Goal: Information Seeking & Learning: Check status

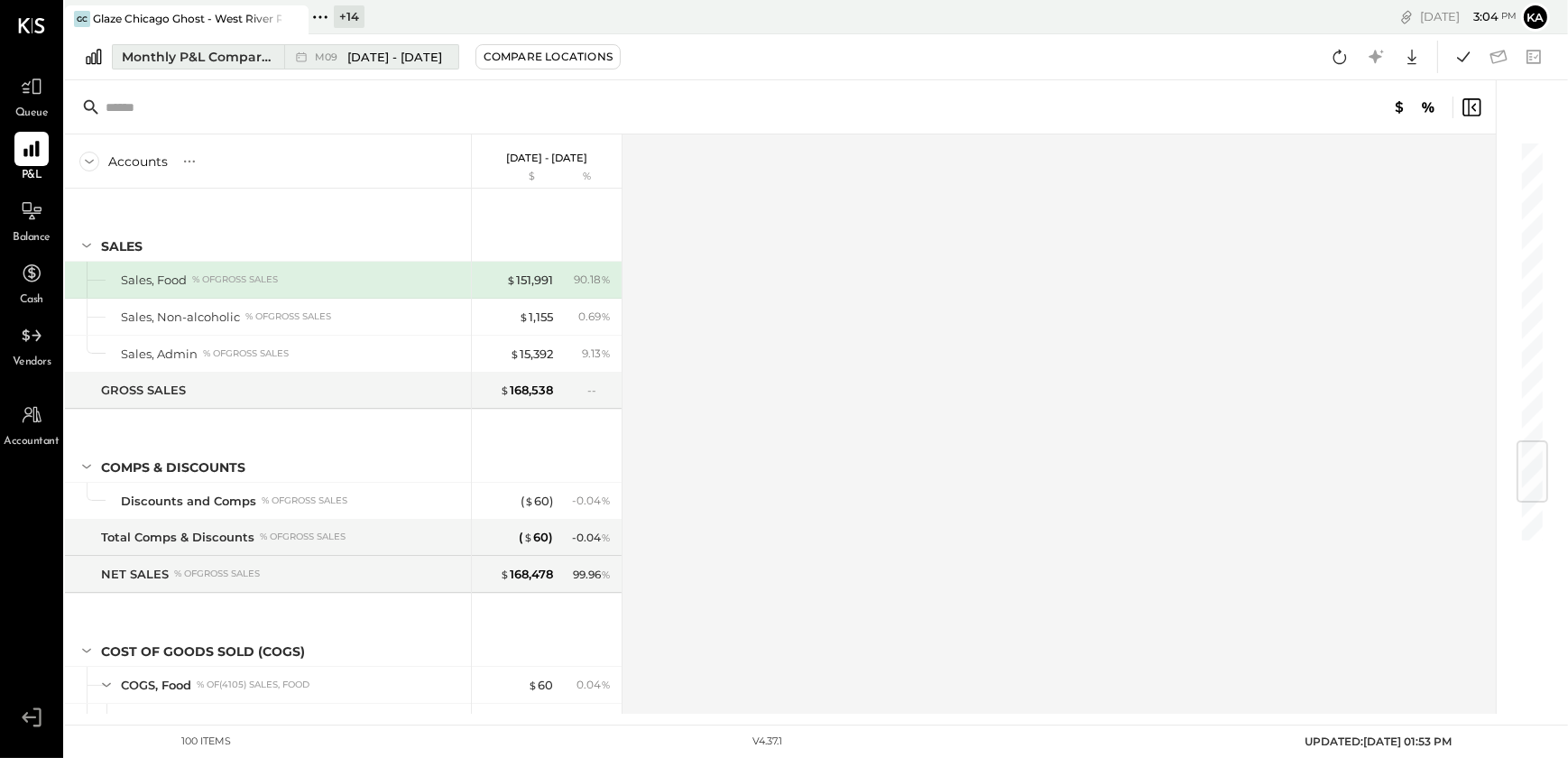
scroll to position [2546, 0]
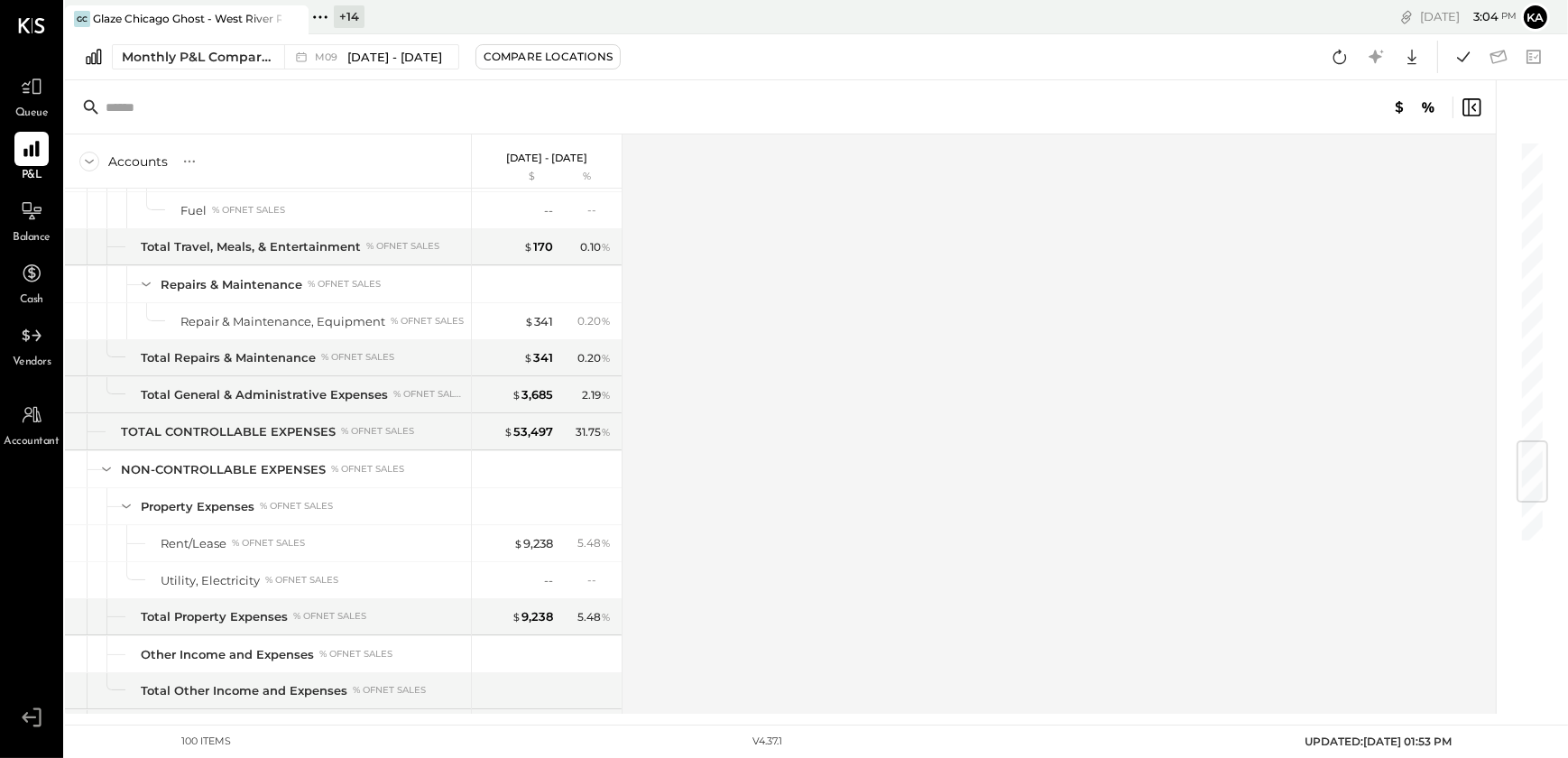
click at [320, 12] on icon at bounding box center [320, 17] width 24 height 24
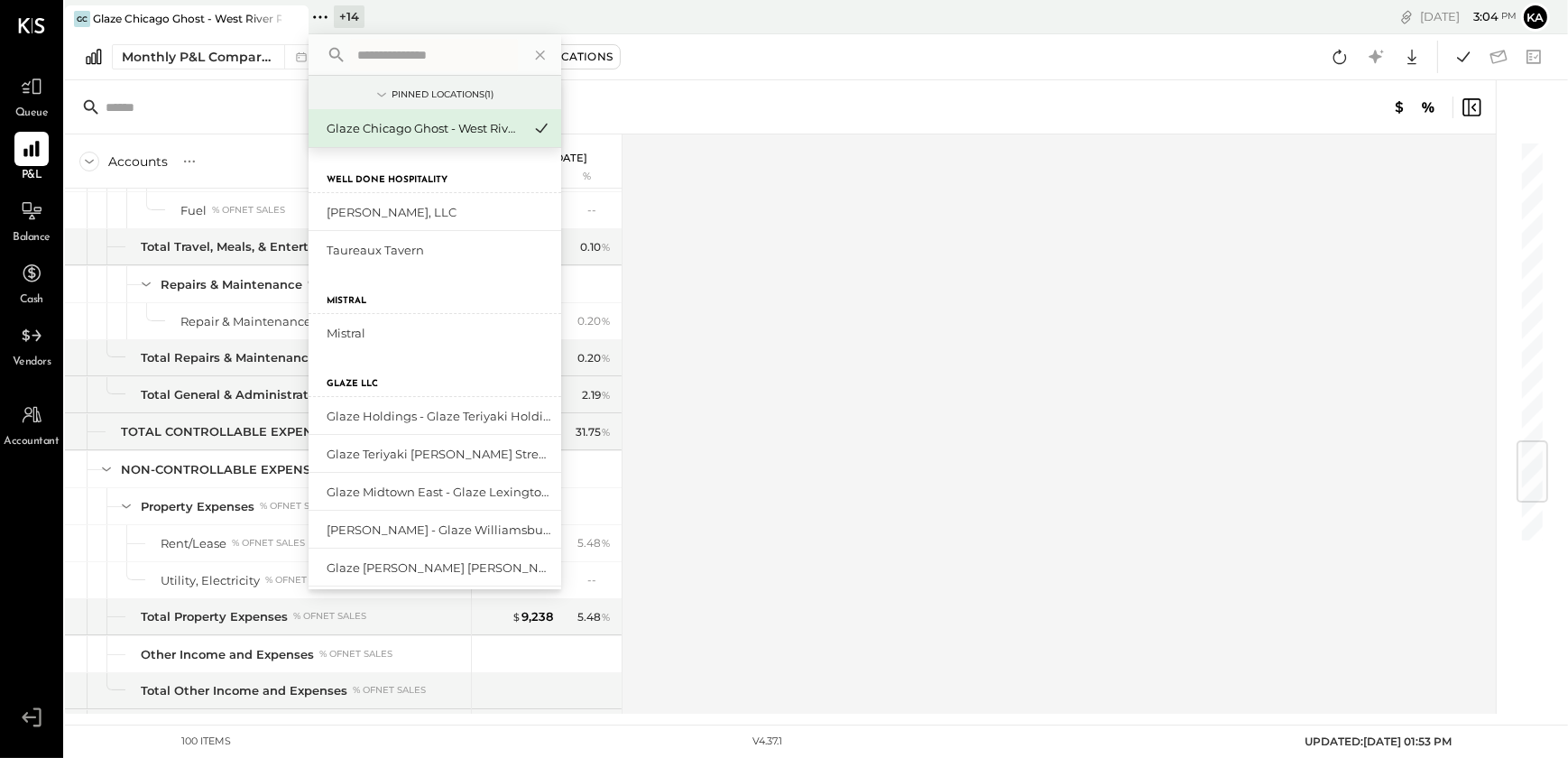
click at [411, 55] on input "text" at bounding box center [434, 55] width 167 height 33
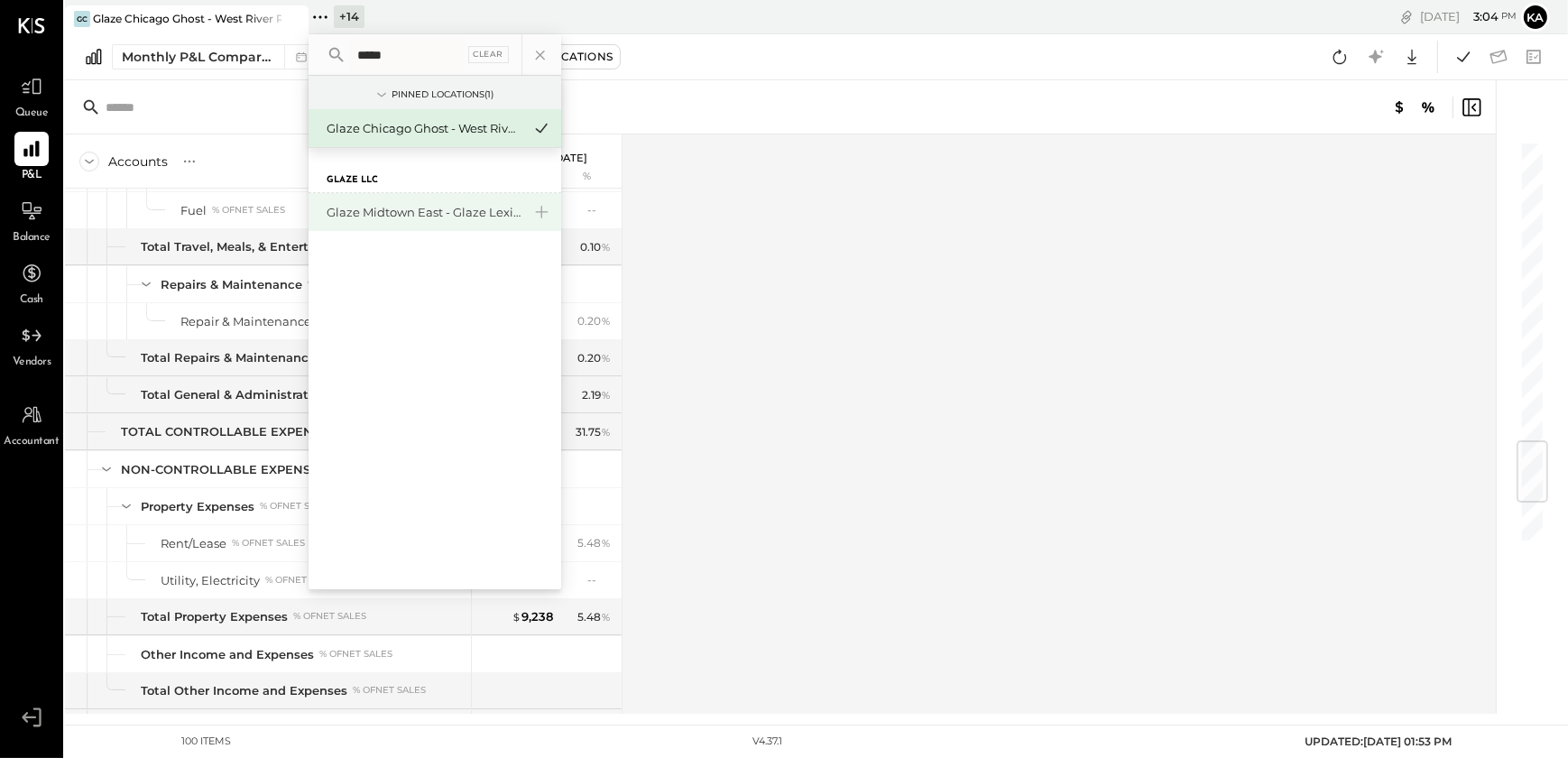
type input "*****"
click at [416, 210] on div "Glaze Midtown East - Glaze Lexington One LLC" at bounding box center [424, 212] width 195 height 17
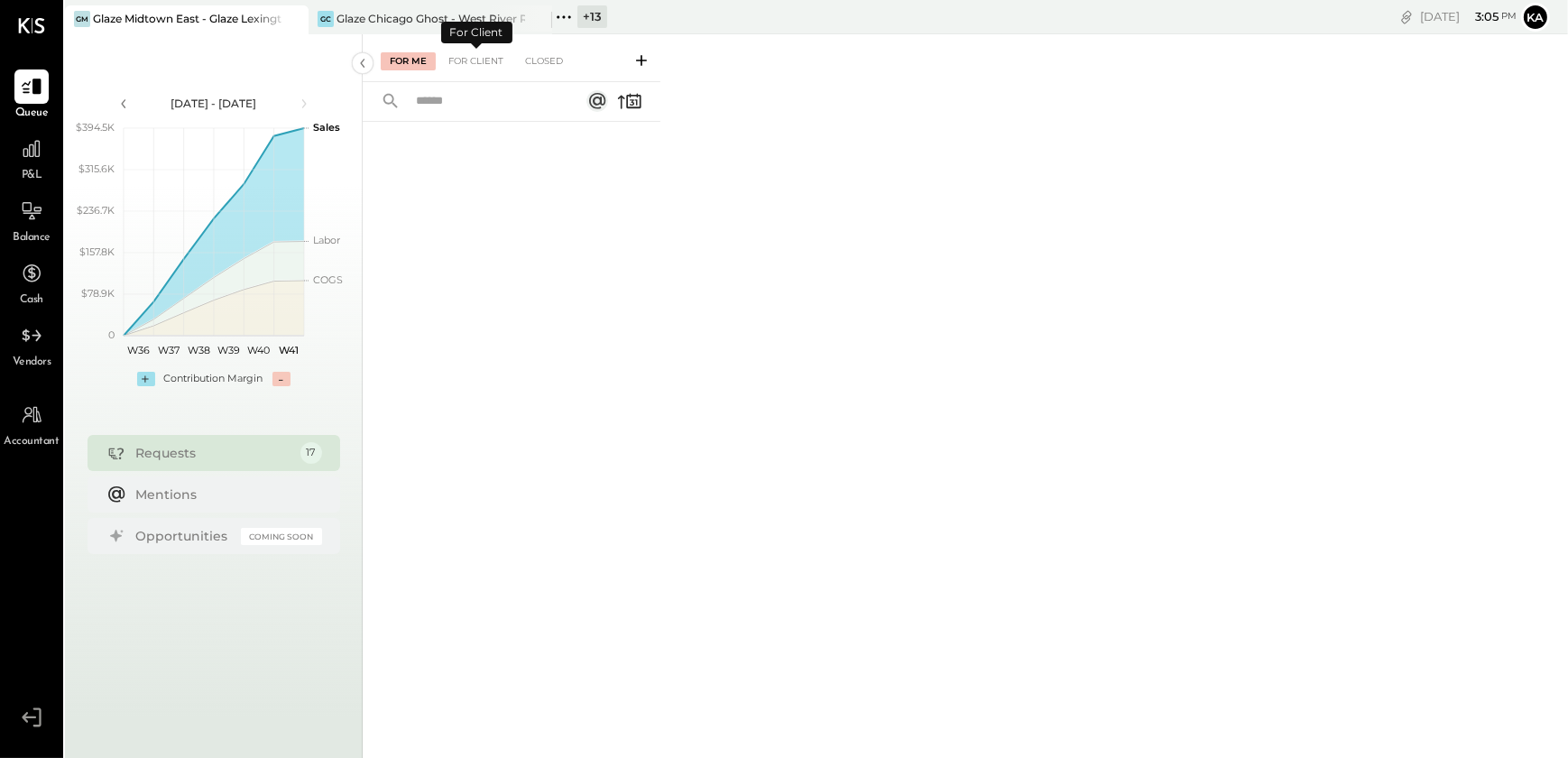
drag, startPoint x: 473, startPoint y: 59, endPoint x: 531, endPoint y: 84, distance: 63.2
click at [473, 59] on div "For Client" at bounding box center [475, 62] width 73 height 18
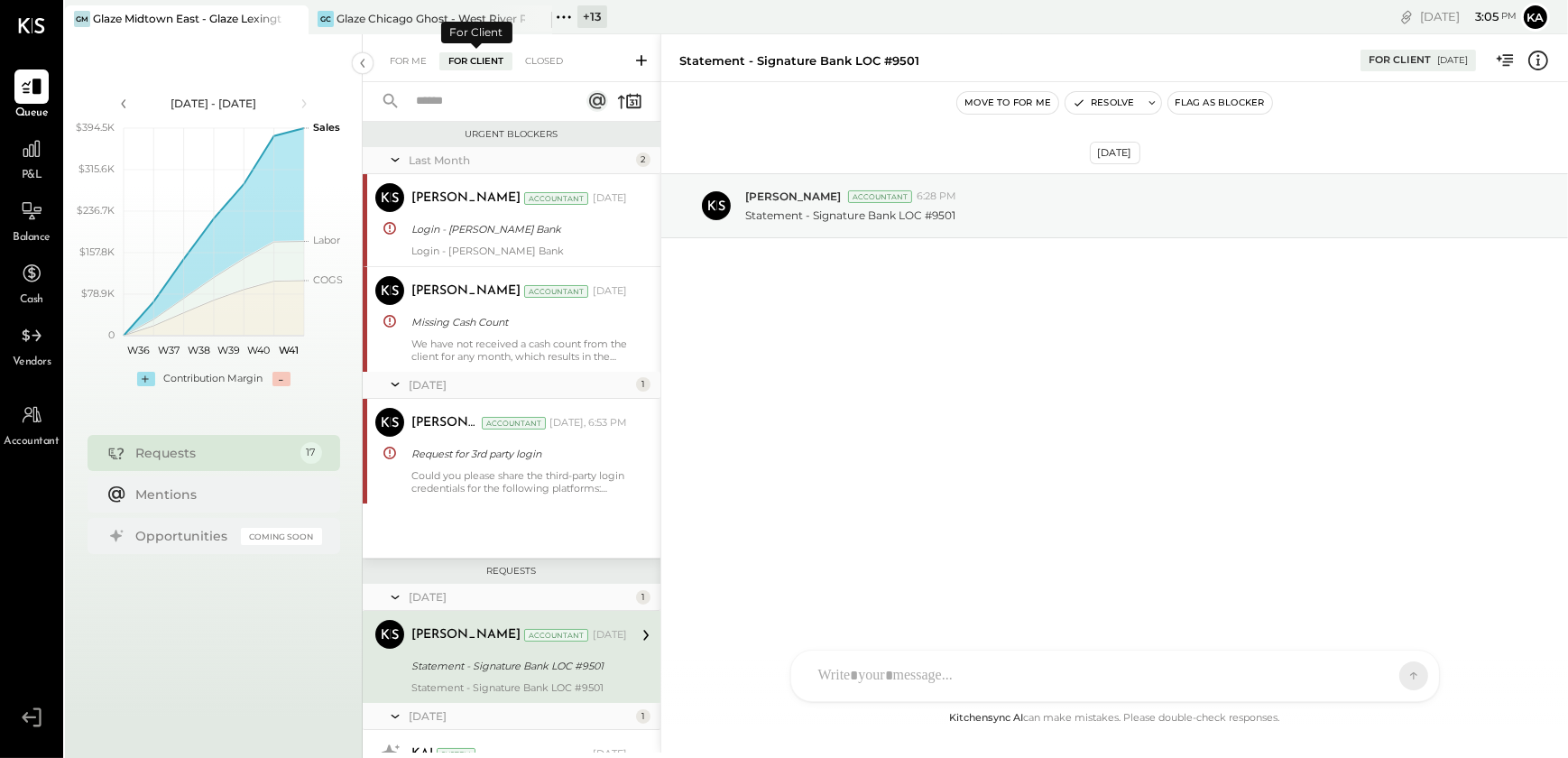
scroll to position [216, 0]
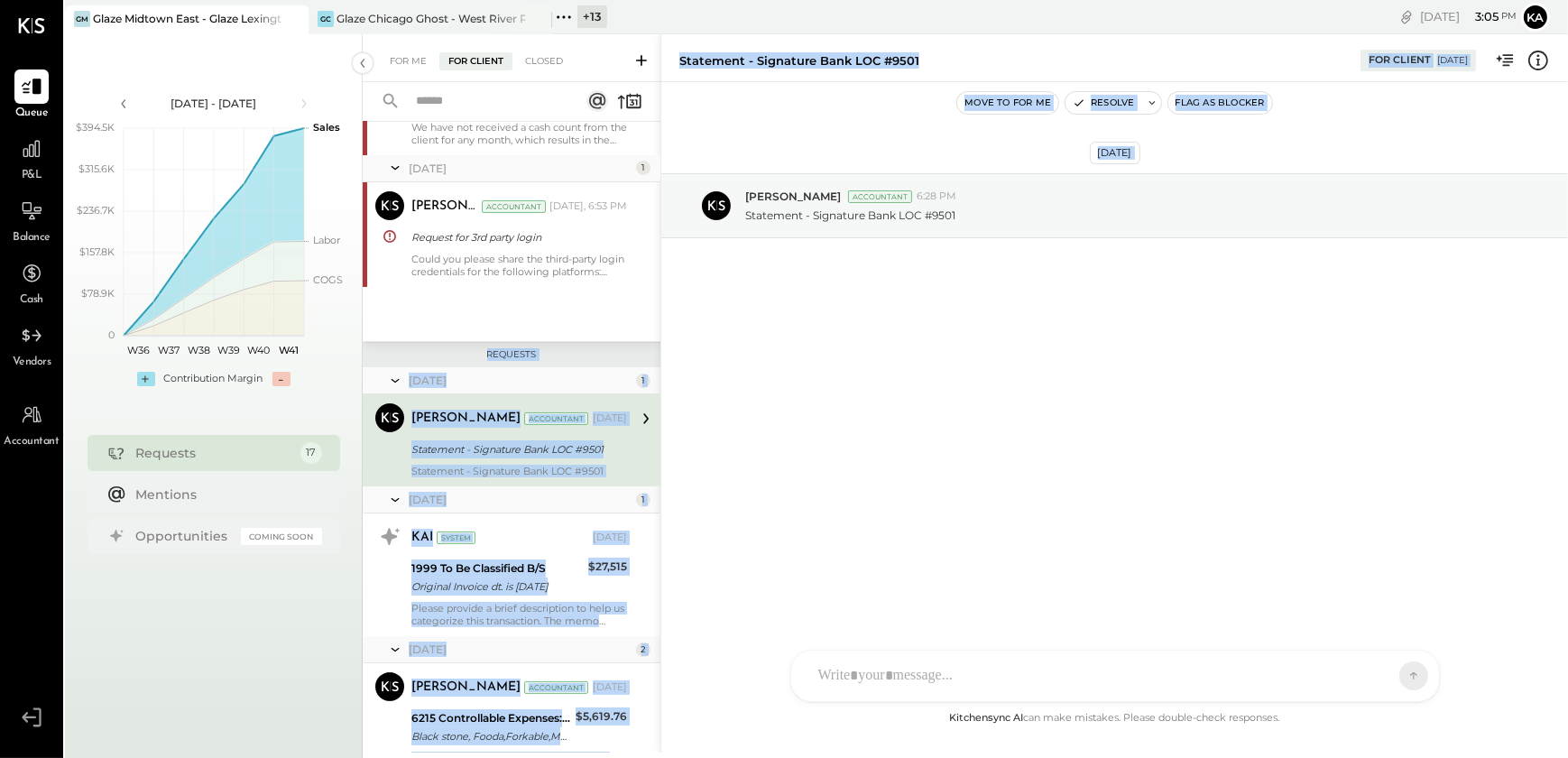
drag, startPoint x: 655, startPoint y: 312, endPoint x: 664, endPoint y: 246, distance: 66.6
click at [664, 246] on div "For Me For Client Closed Urgent Blockers Last Month 2 [PERSON_NAME] Accountant …" at bounding box center [965, 393] width 1205 height 718
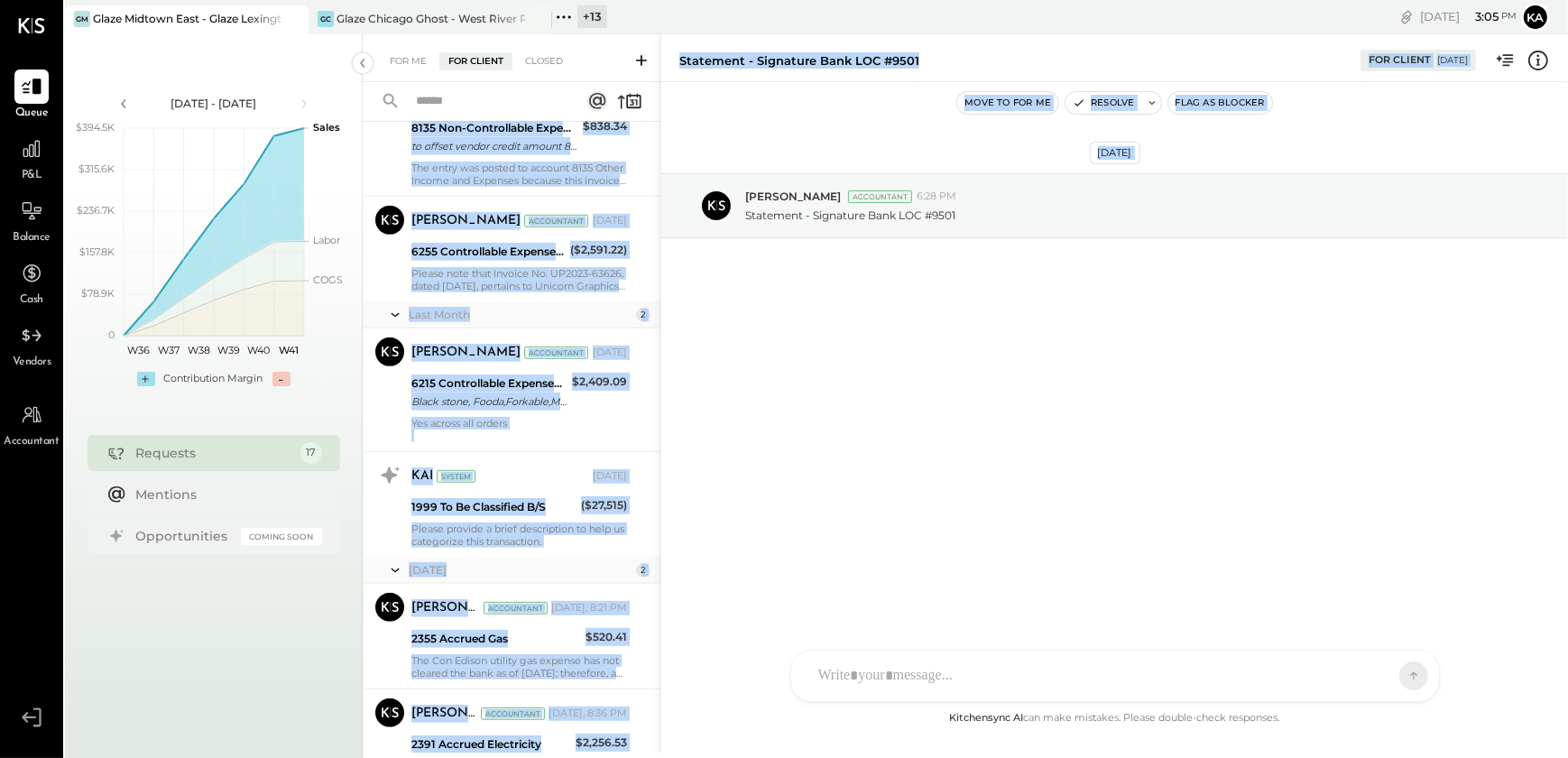
scroll to position [1615, 0]
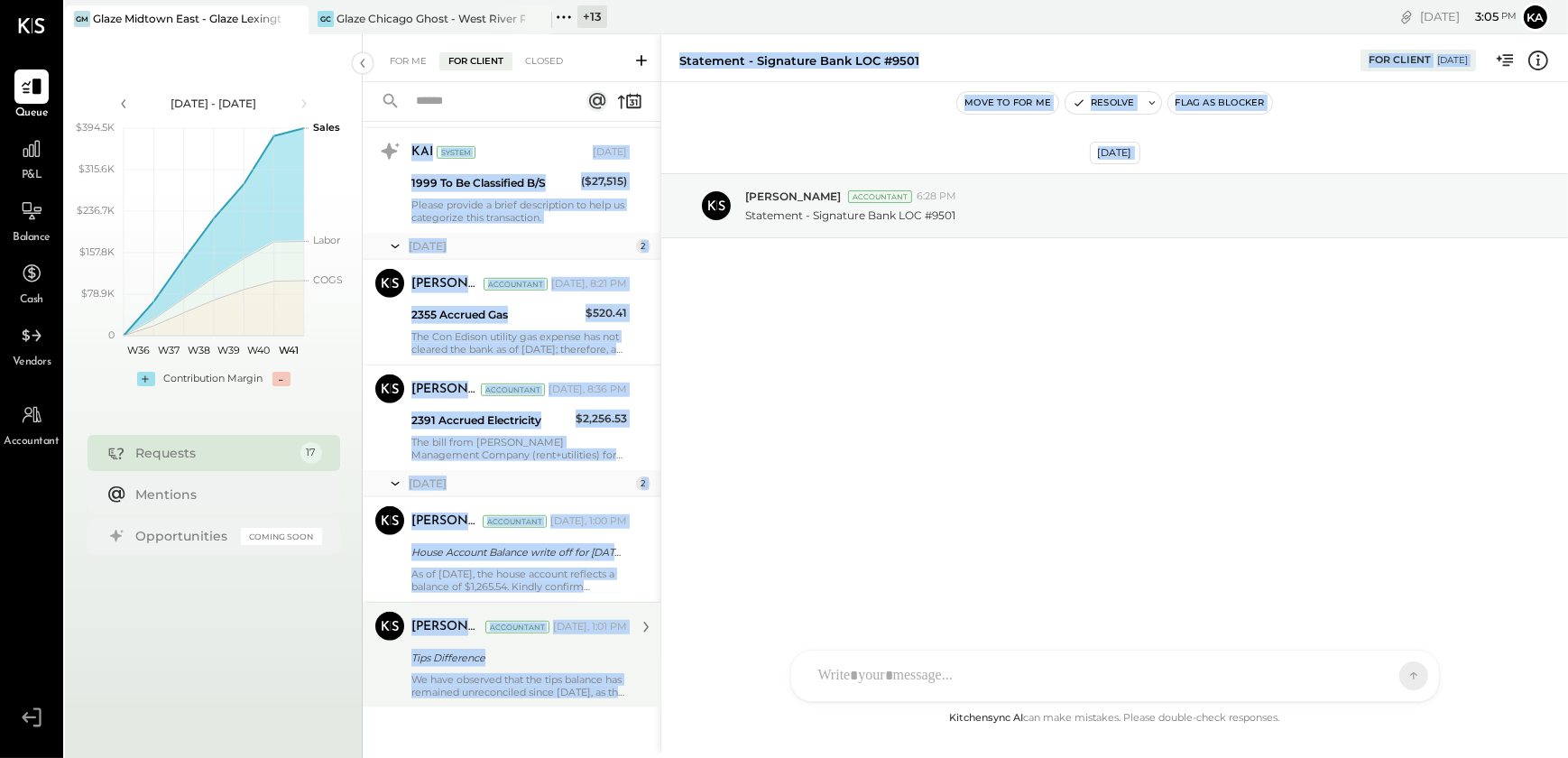
click at [378, 667] on div "[PERSON_NAME] Accountant [PERSON_NAME] Accountant [DATE], 1:01 PM Tips Differen…" at bounding box center [512, 655] width 298 height 106
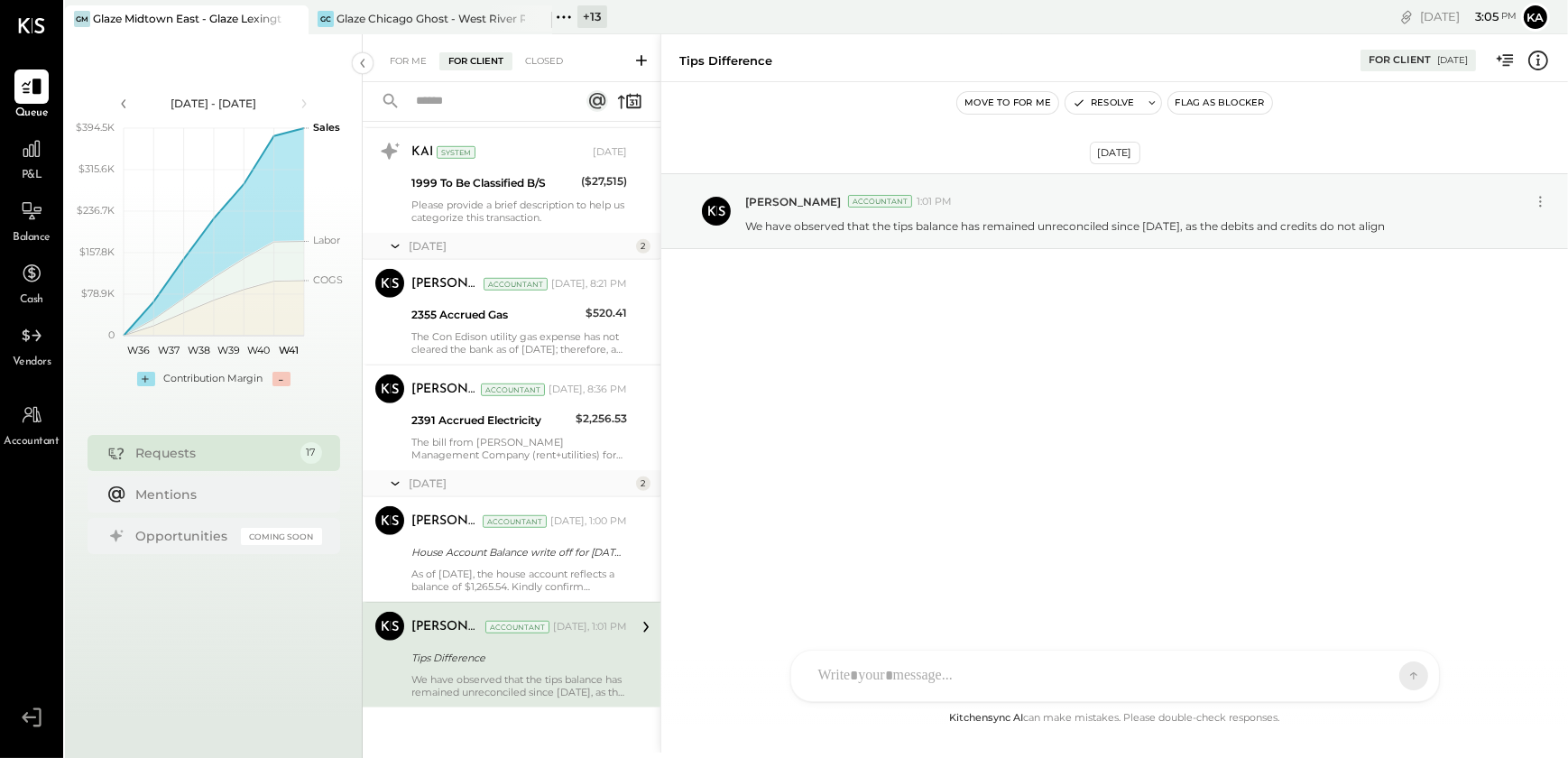
click at [480, 684] on div "We have observed that the tips balance has remained unreconciled since [DATE], …" at bounding box center [519, 686] width 215 height 25
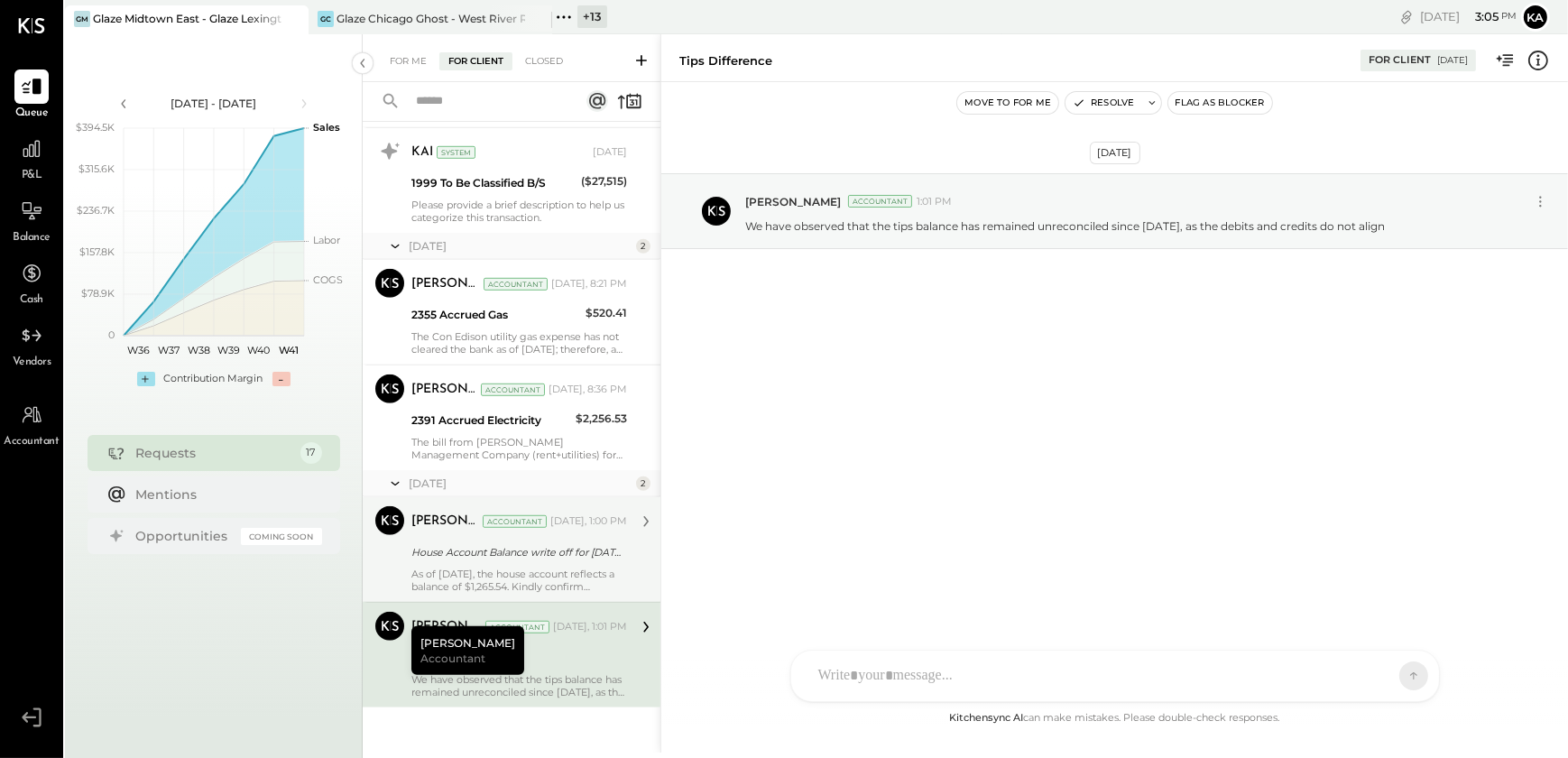
click at [459, 554] on div "House Account Balance write off for [DATE]" at bounding box center [516, 552] width 210 height 18
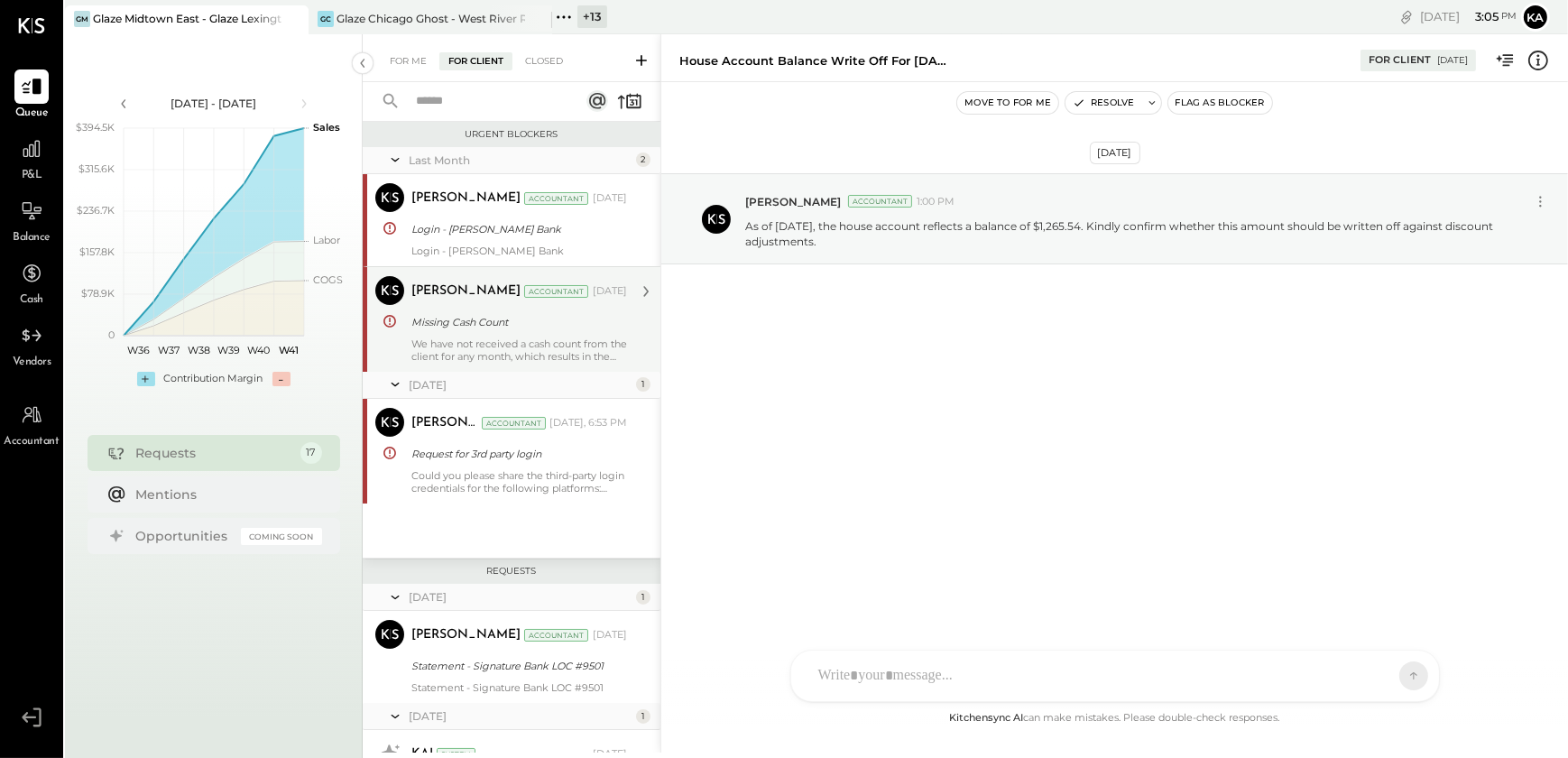
click at [514, 354] on div "We have not received a cash count from the client for any month, which results …" at bounding box center [519, 350] width 215 height 25
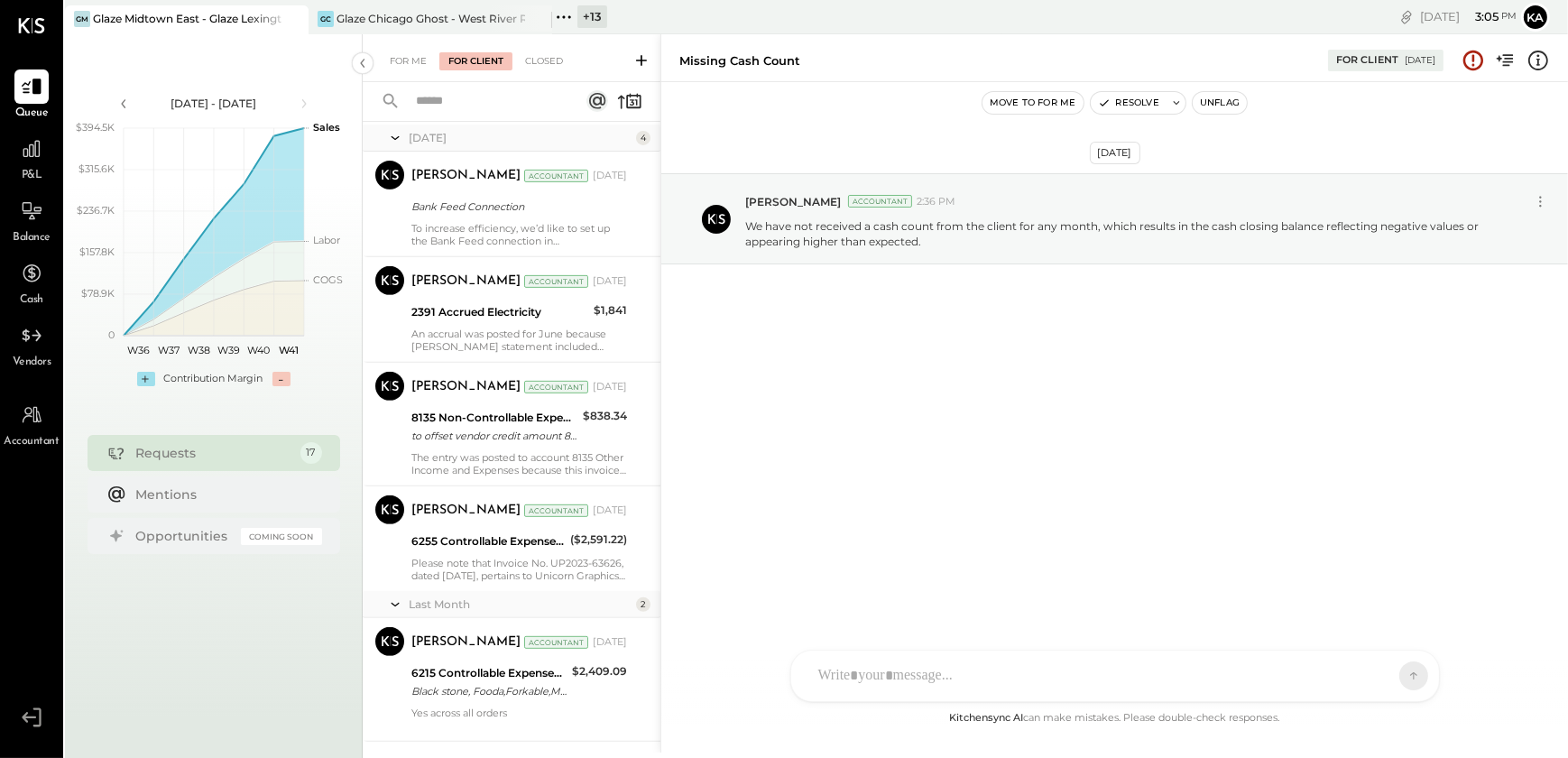
scroll to position [1147, 0]
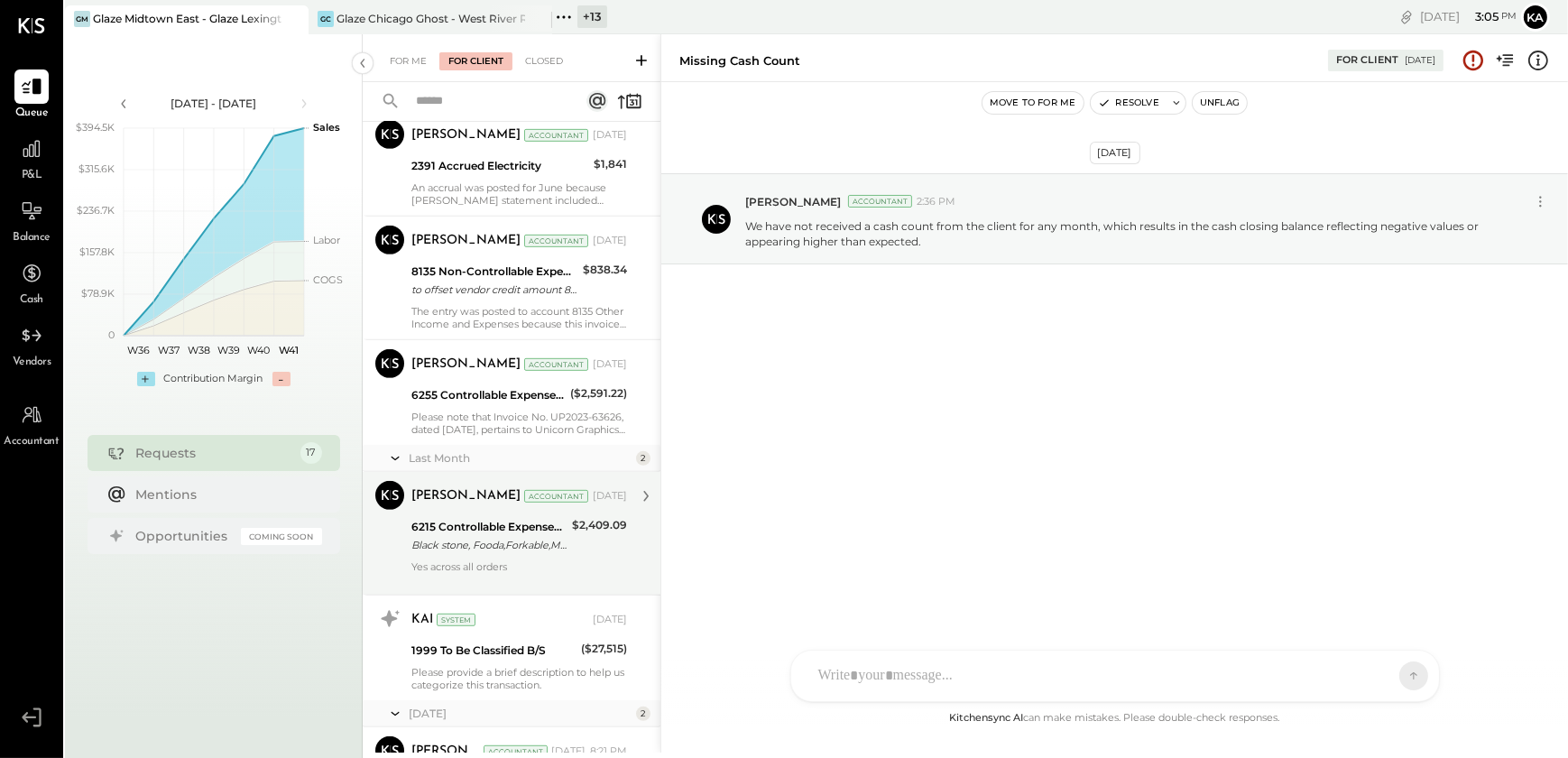
click at [512, 545] on div "Black stone, Fooda,Forkable,Meal pal,Ritual,Sharebite, [DOMAIN_NAME]" at bounding box center [488, 545] width 155 height 18
